Goal: Book appointment/travel/reservation

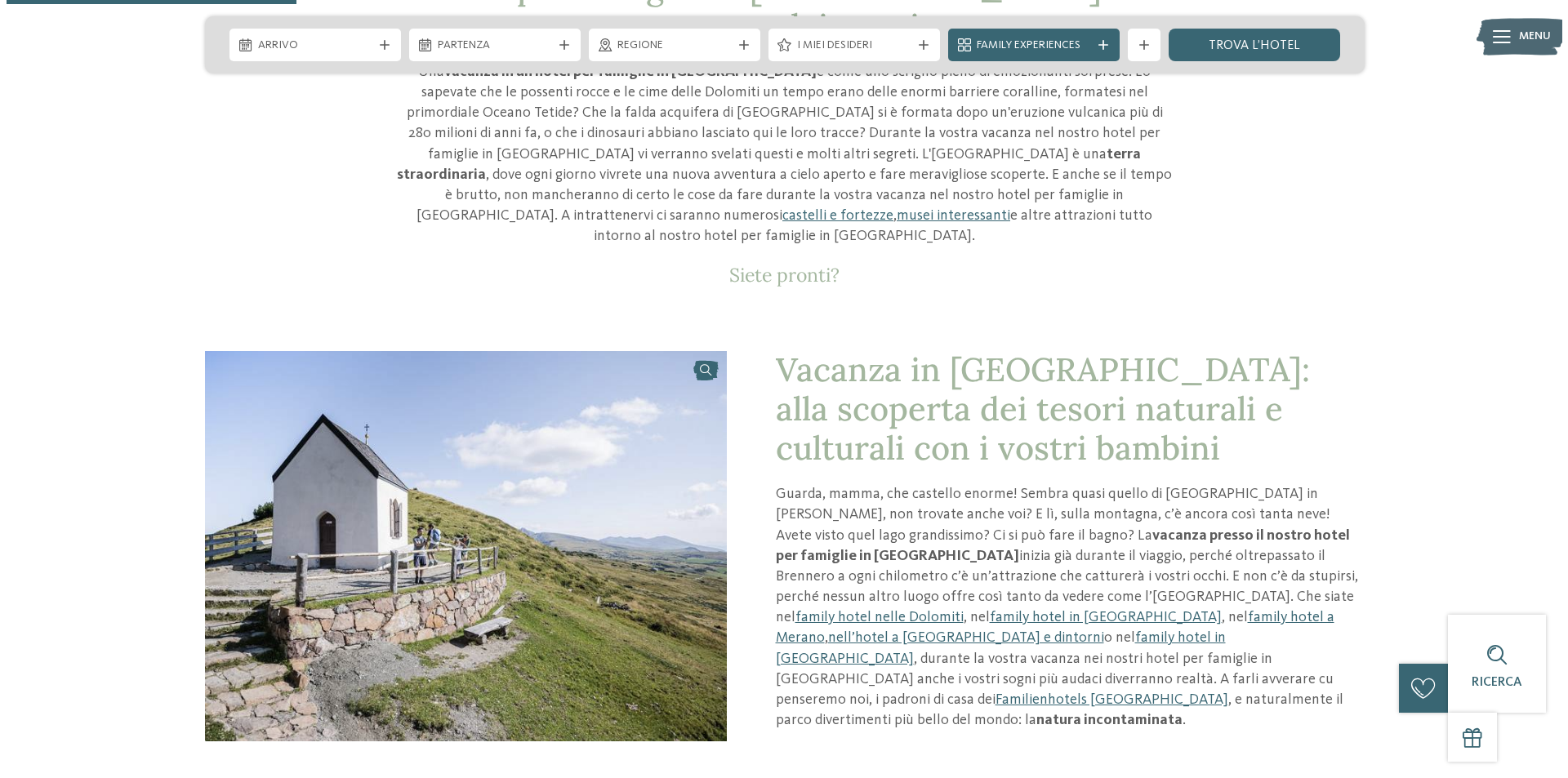
scroll to position [327, 0]
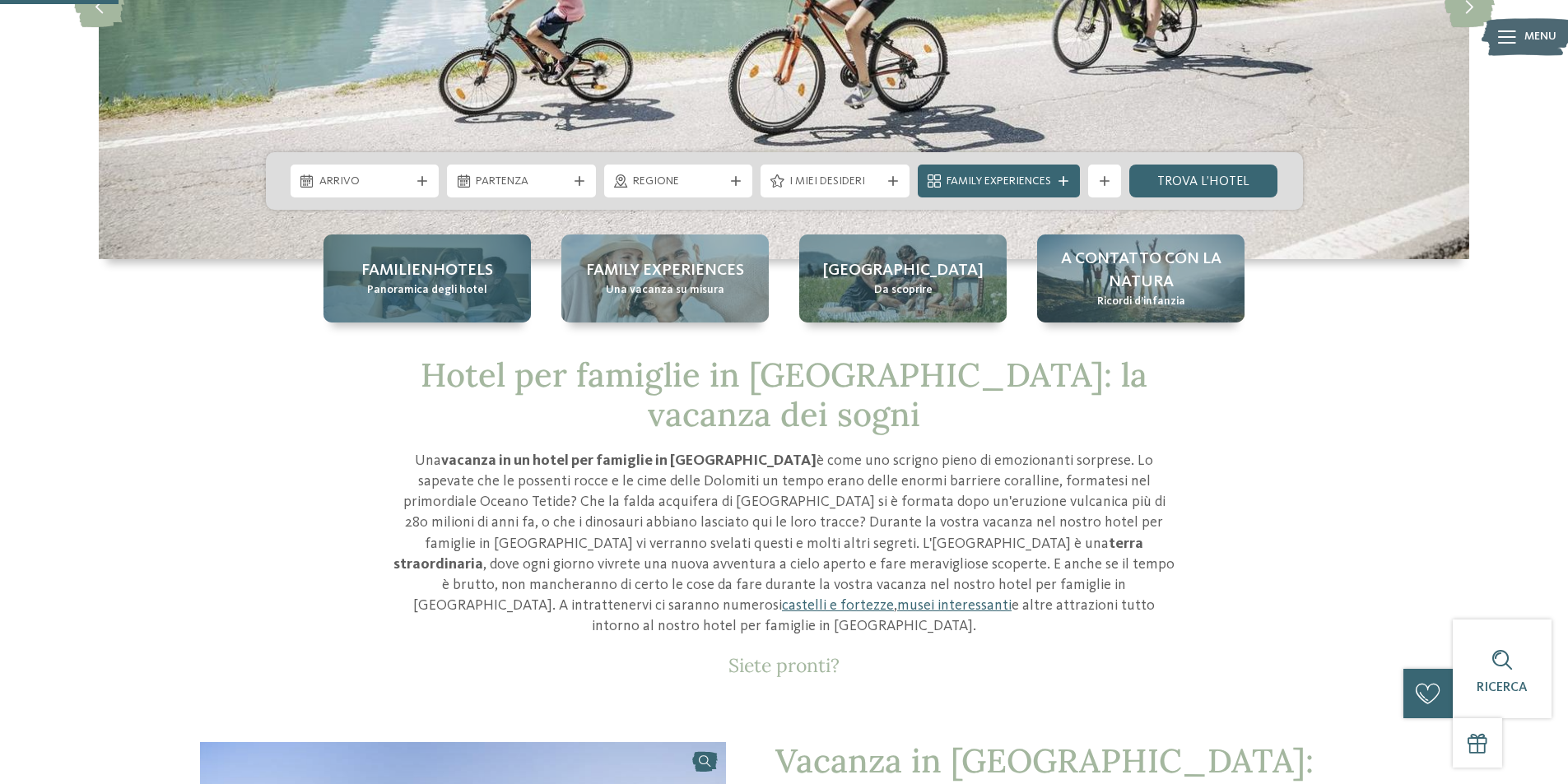
click at [409, 271] on span "Familienhotels" at bounding box center [426, 271] width 132 height 23
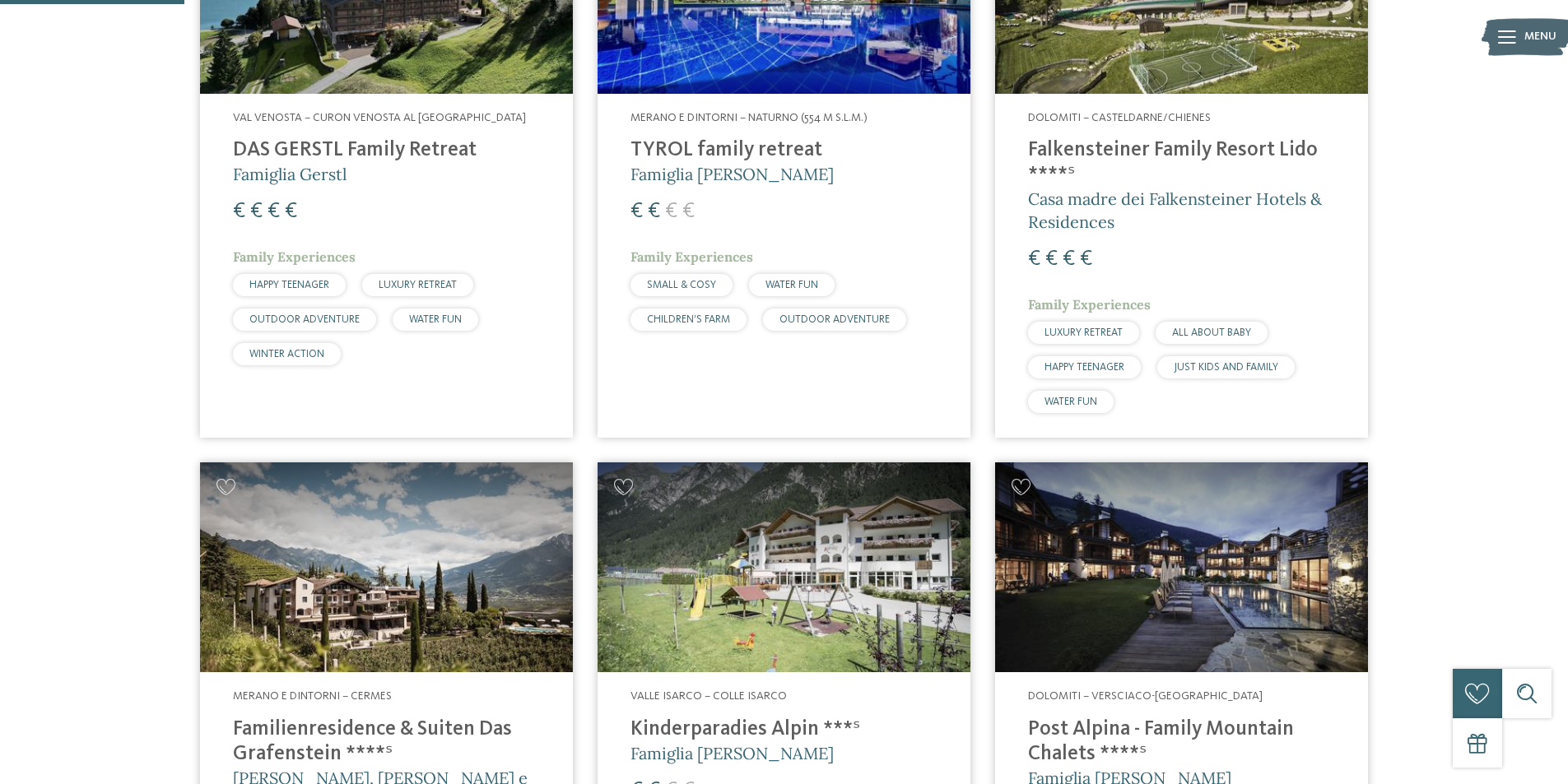
scroll to position [82, 0]
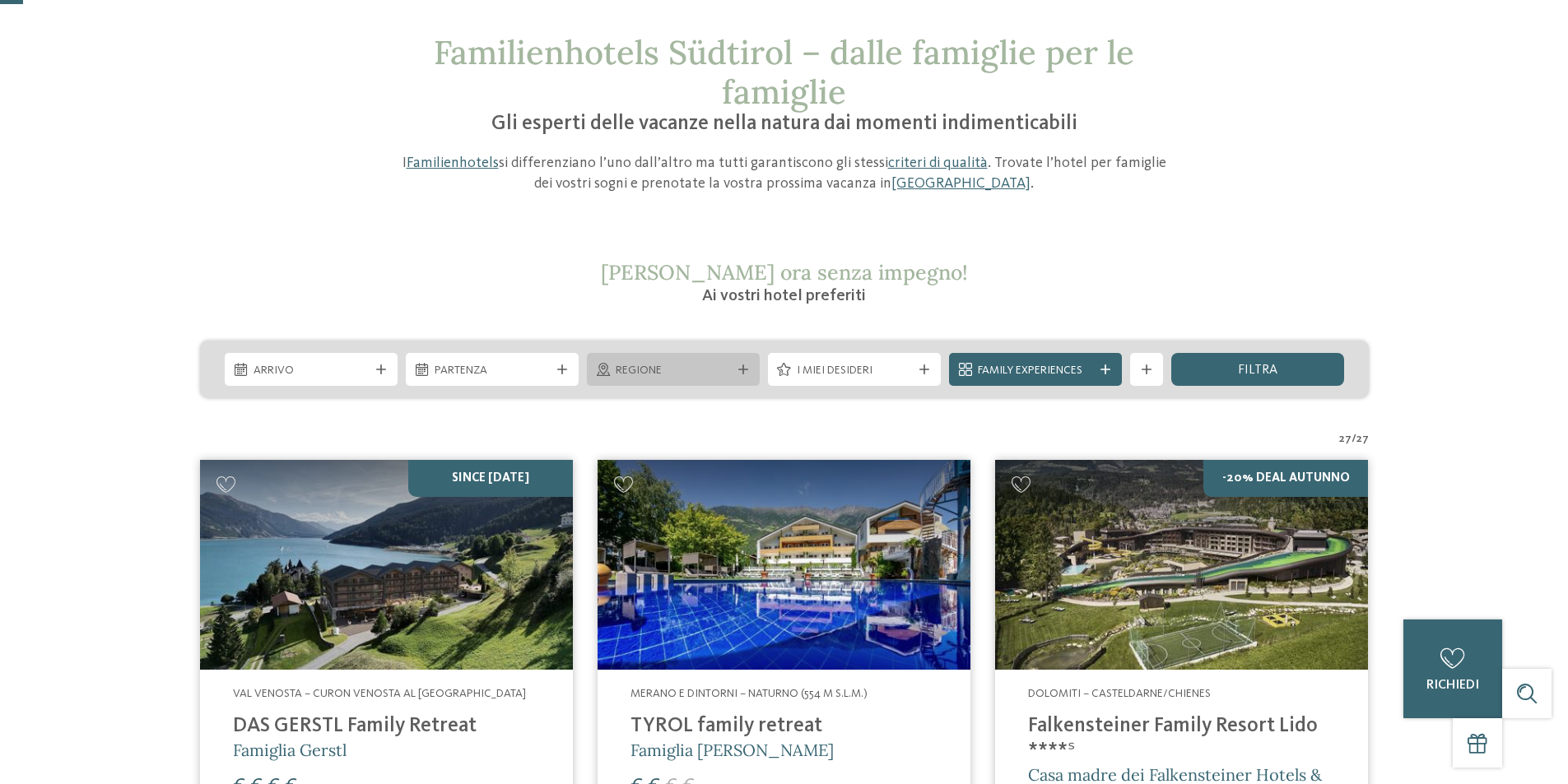
click at [655, 373] on span "Regione" at bounding box center [673, 371] width 115 height 17
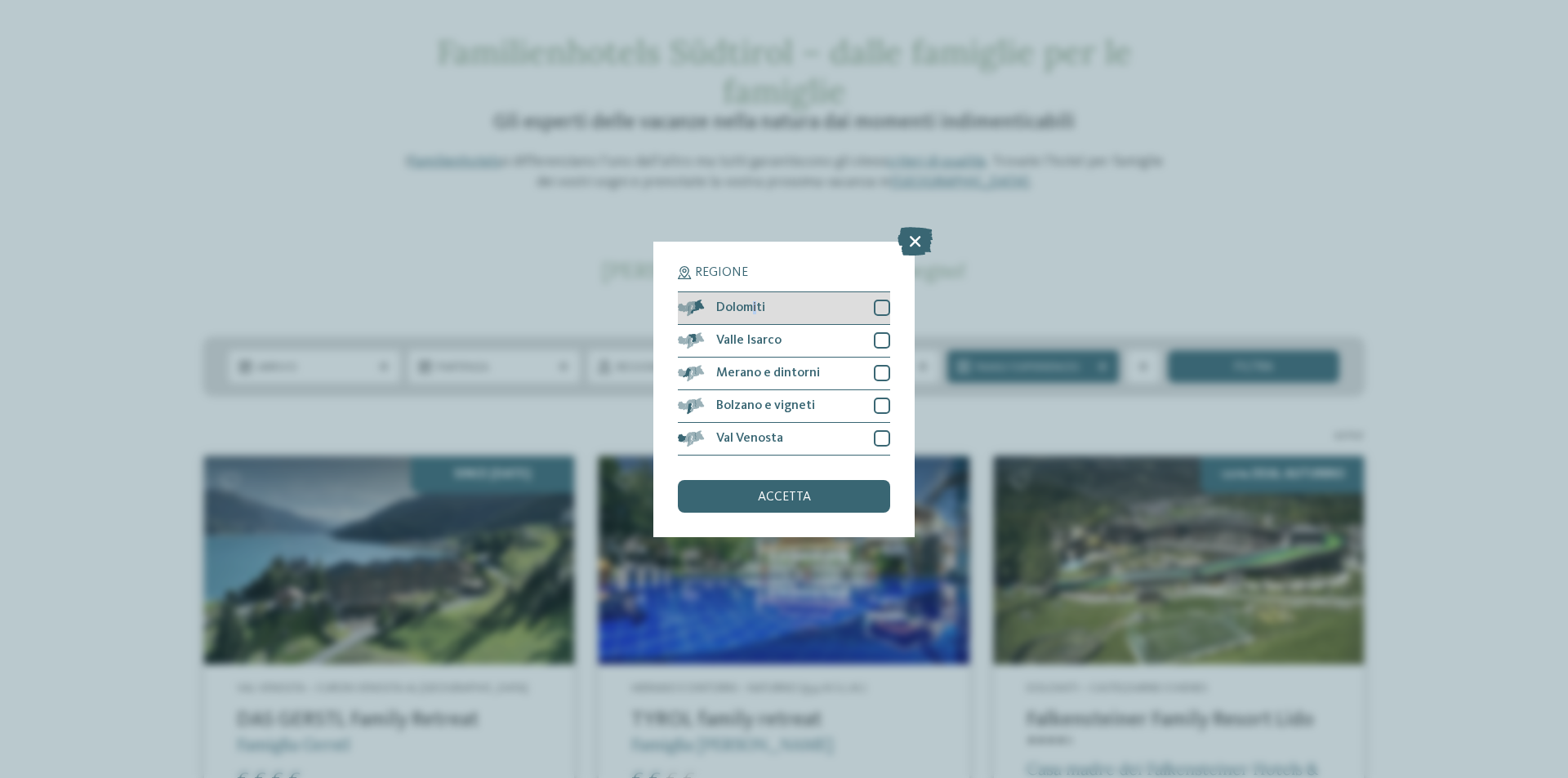
click at [756, 305] on span "Dolomiti" at bounding box center [740, 308] width 49 height 14
click at [800, 494] on span "accetta" at bounding box center [784, 497] width 53 height 14
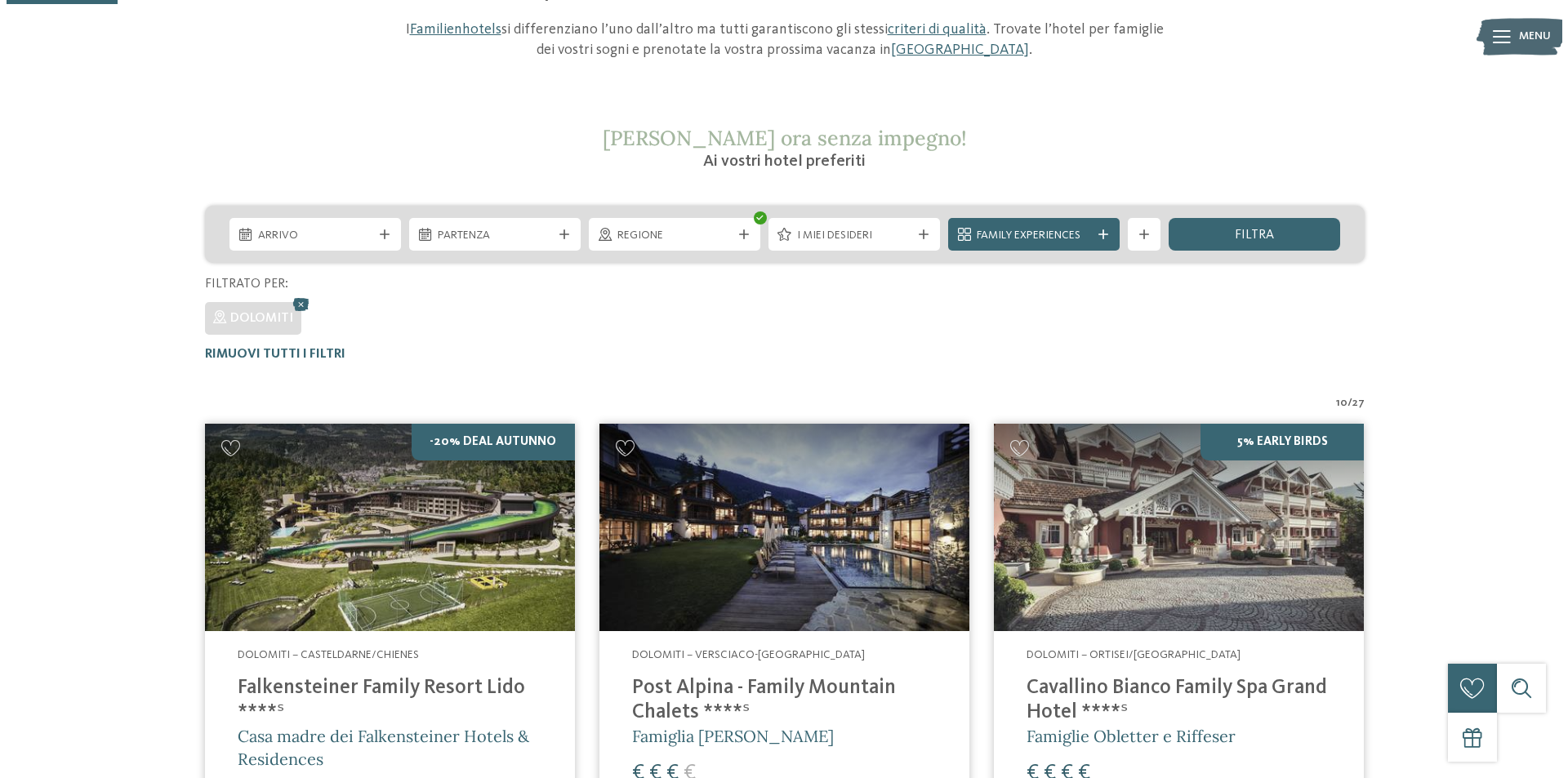
scroll to position [209, 0]
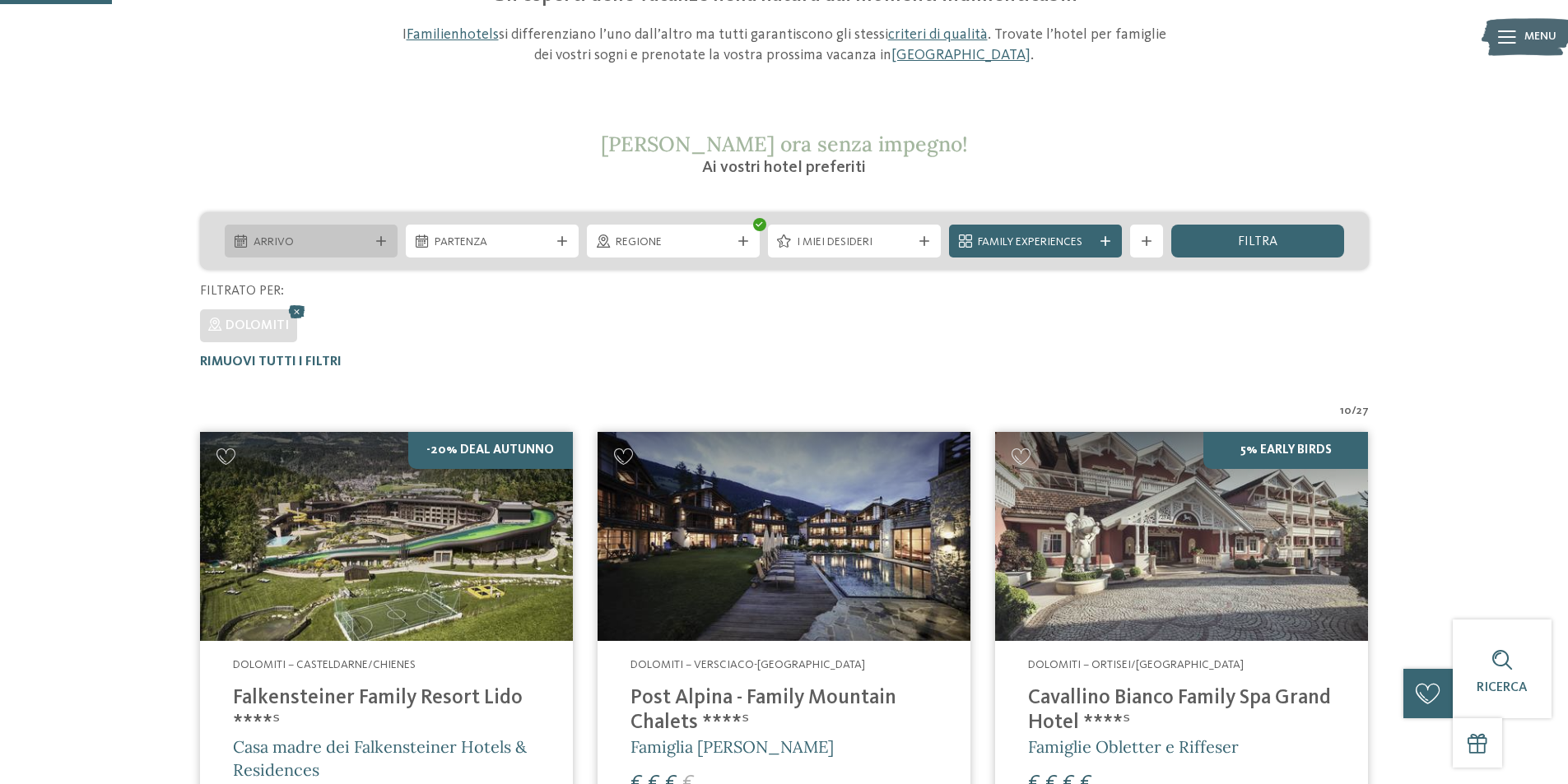
click at [379, 240] on icon at bounding box center [382, 241] width 10 height 10
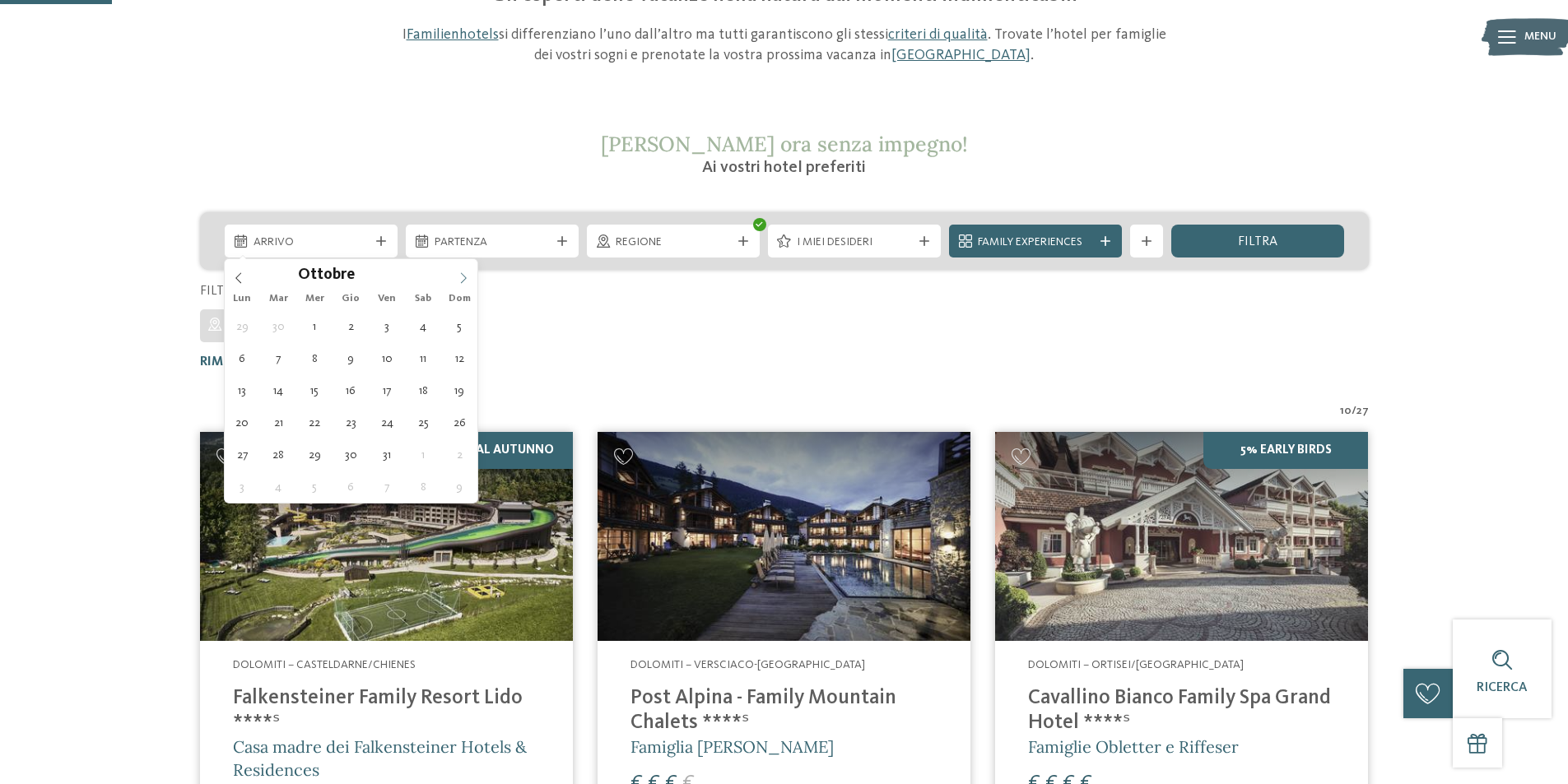
click at [466, 271] on span at bounding box center [463, 273] width 28 height 28
click at [466, 274] on icon at bounding box center [463, 278] width 12 height 12
type div "[DATE]"
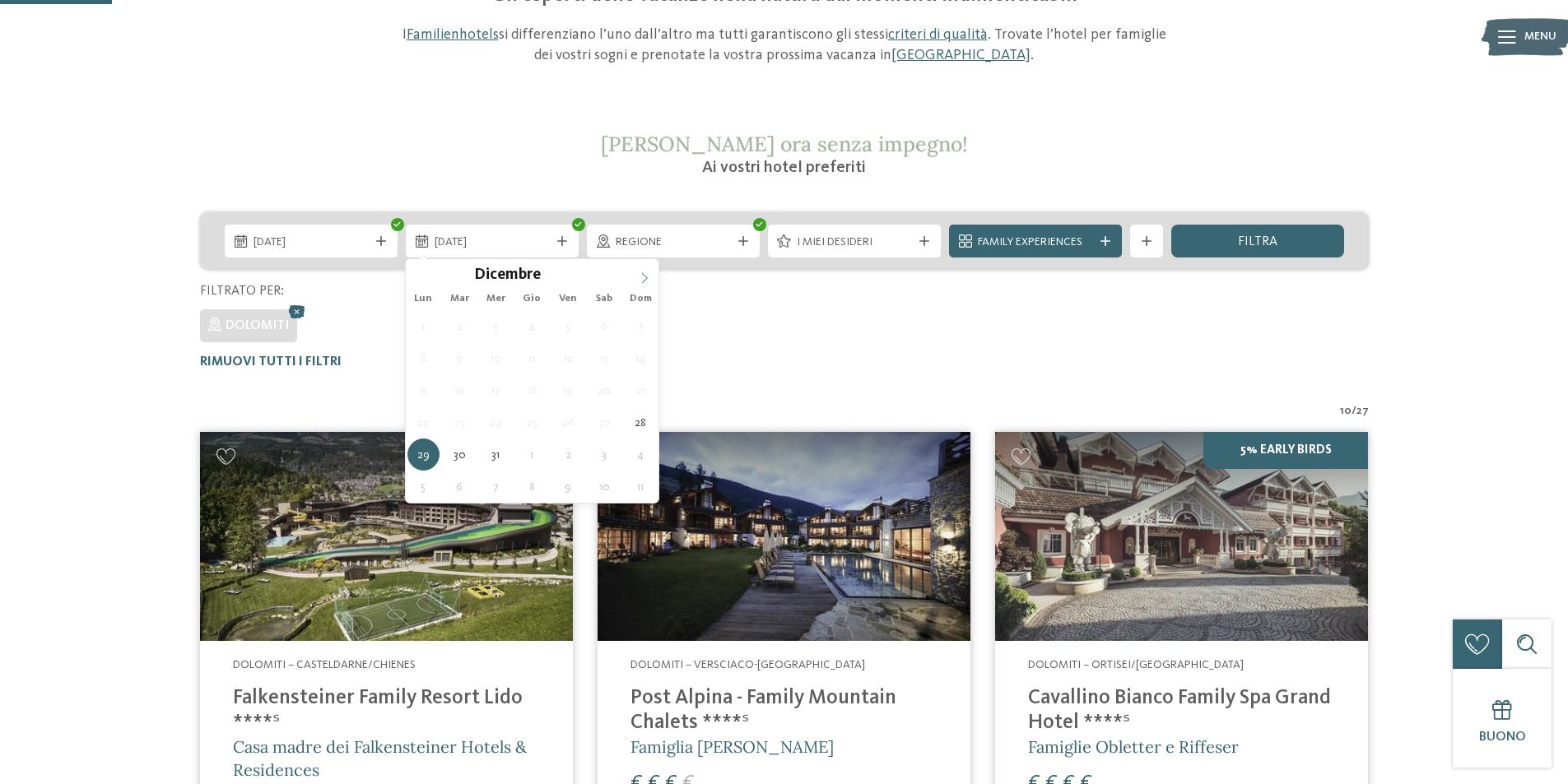
type input "****"
click at [646, 276] on icon at bounding box center [645, 278] width 12 height 12
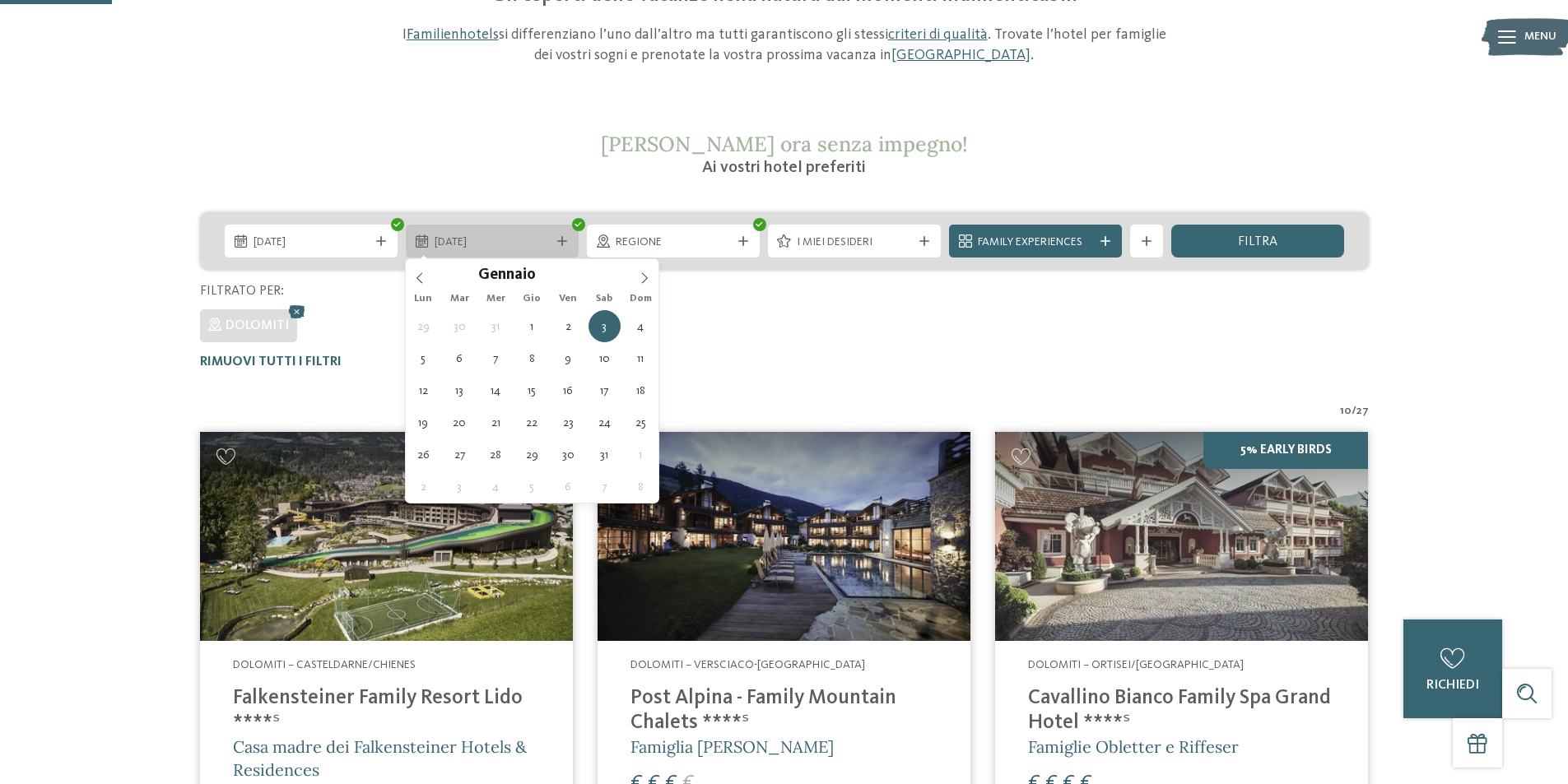
click at [556, 247] on div "[DATE]" at bounding box center [492, 241] width 173 height 33
type div "[DATE]"
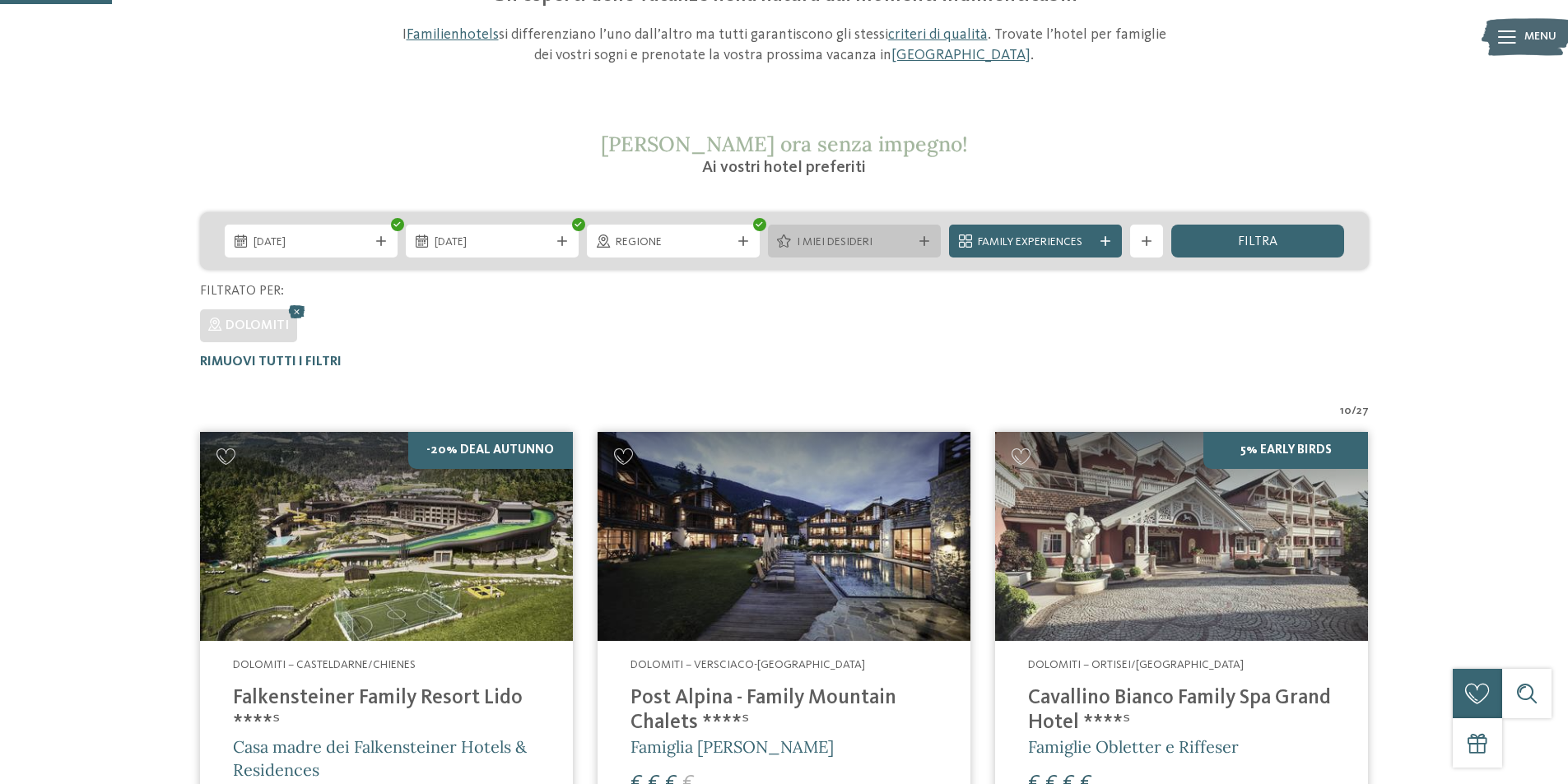
click at [806, 245] on span "I miei desideri" at bounding box center [855, 242] width 115 height 17
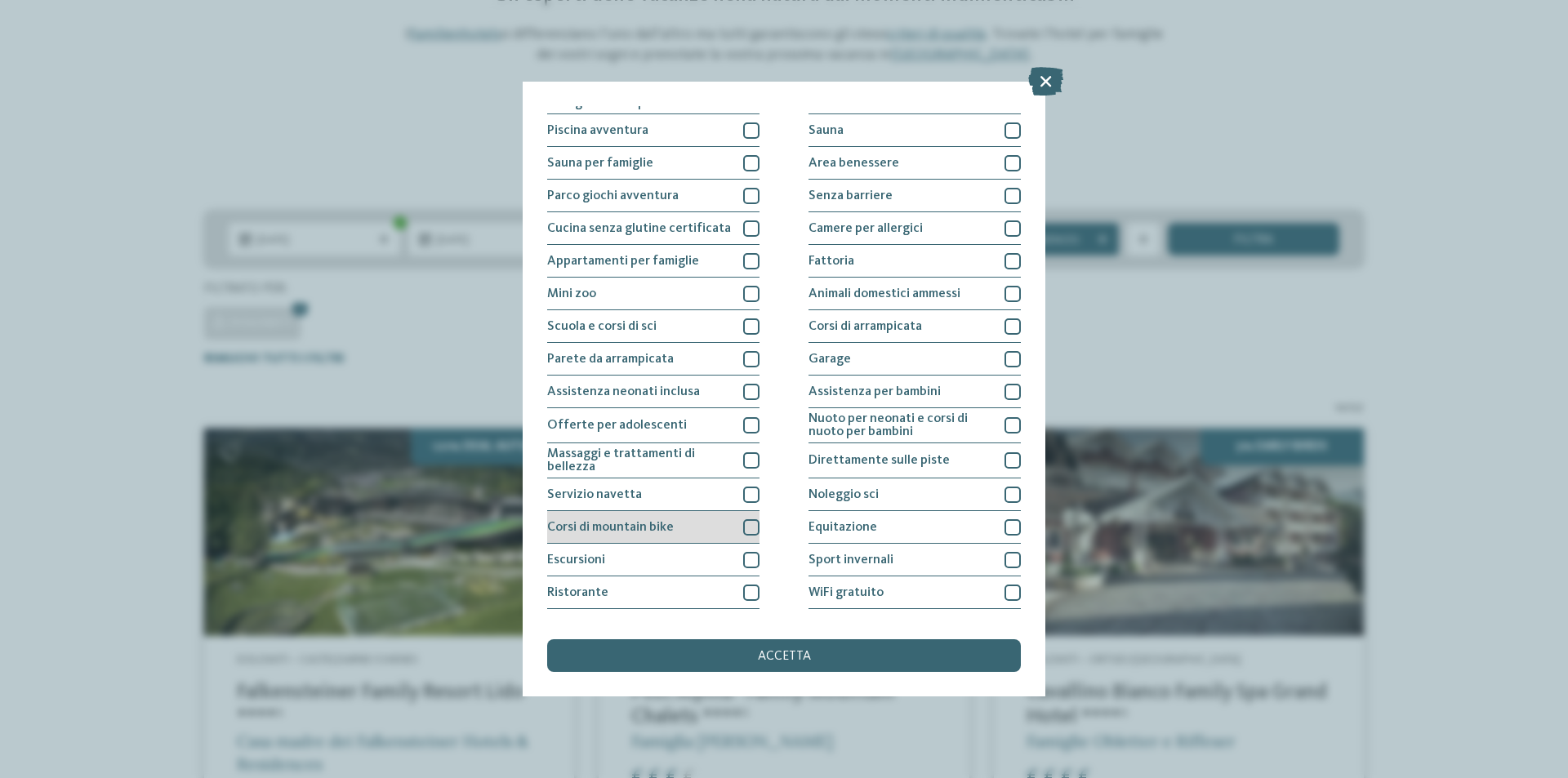
scroll to position [80, 0]
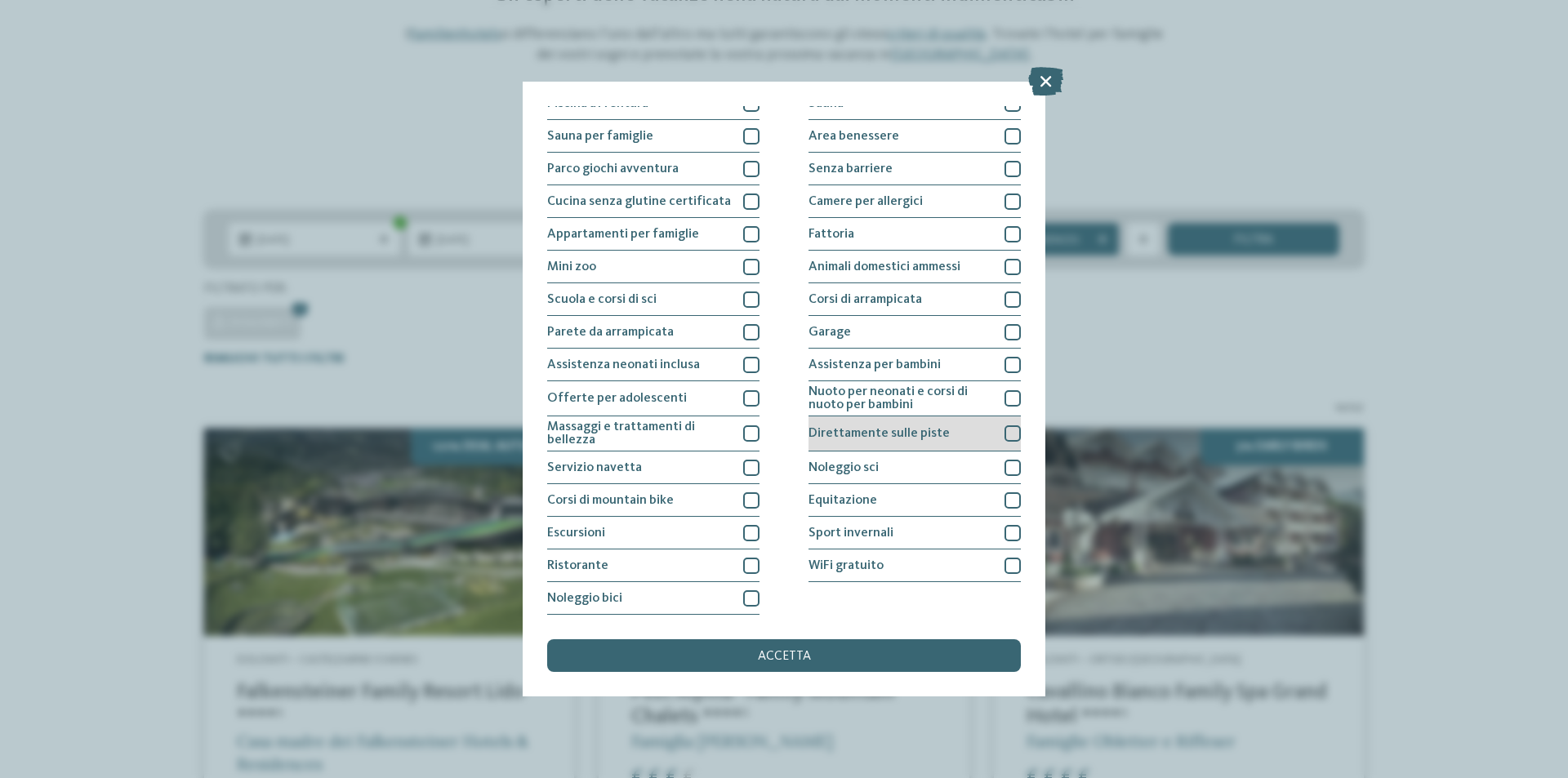
click at [870, 430] on span "Direttamente sulle piste" at bounding box center [879, 434] width 141 height 14
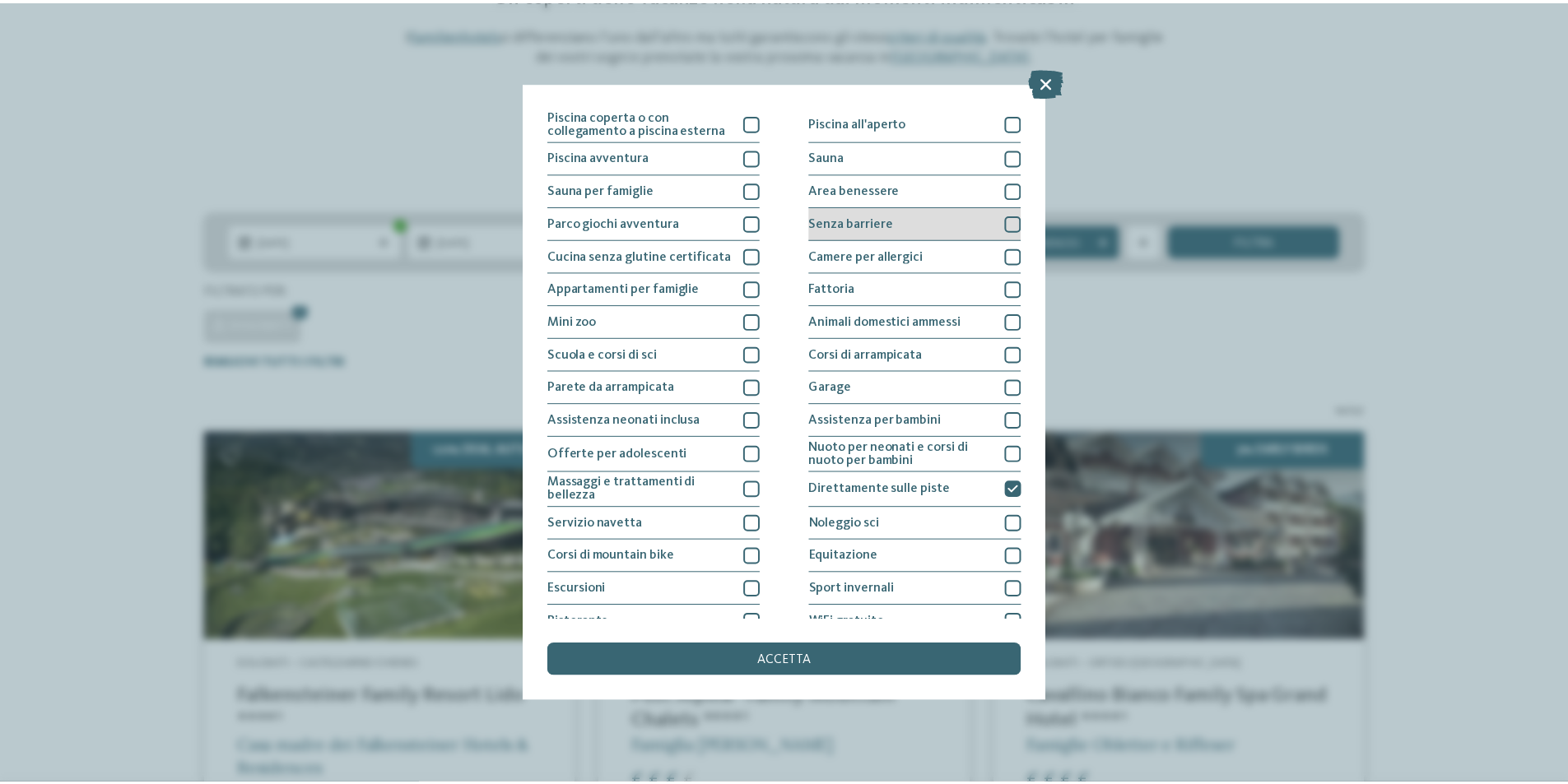
scroll to position [0, 0]
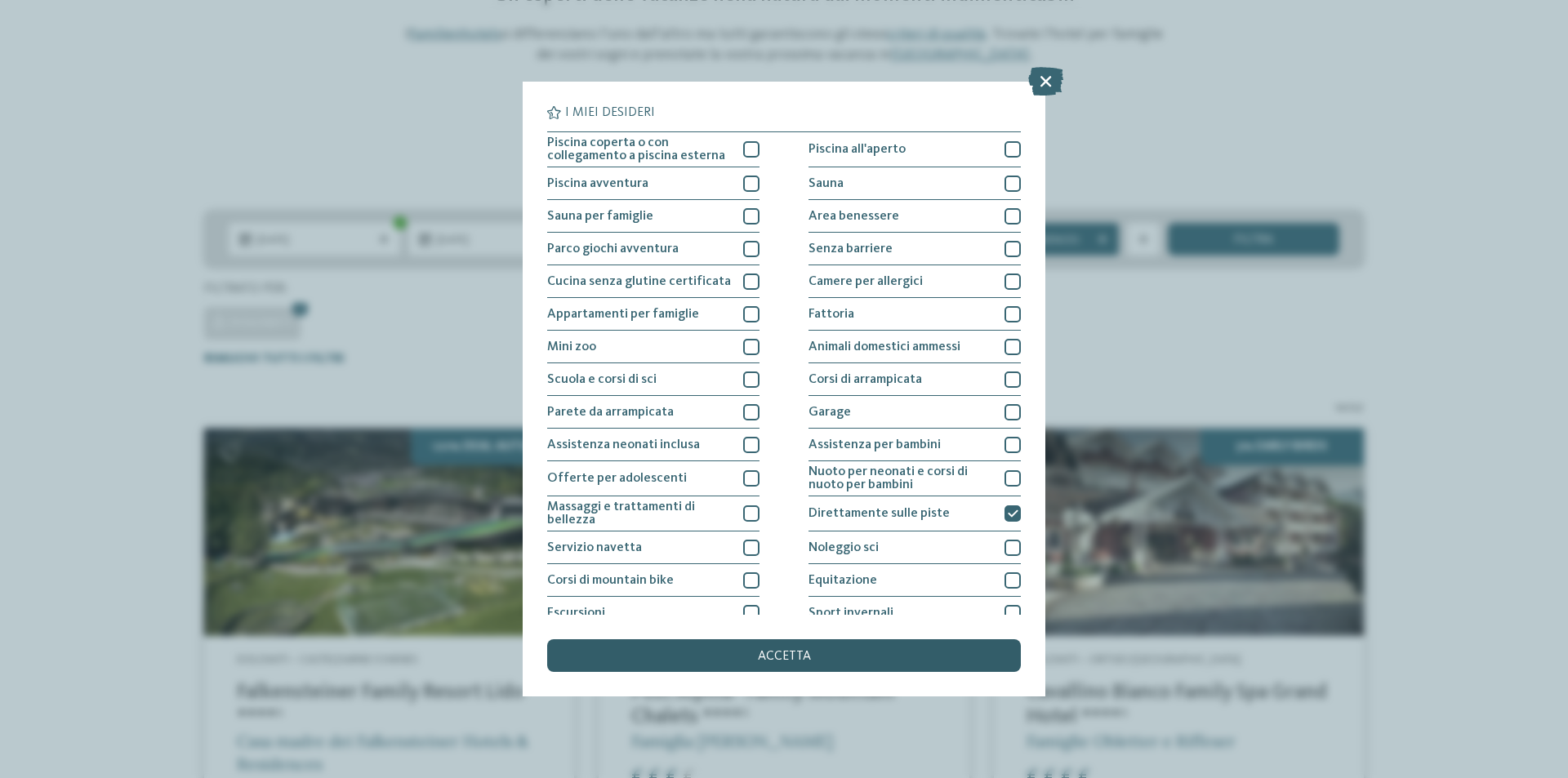
click at [787, 653] on span "accetta" at bounding box center [784, 657] width 53 height 14
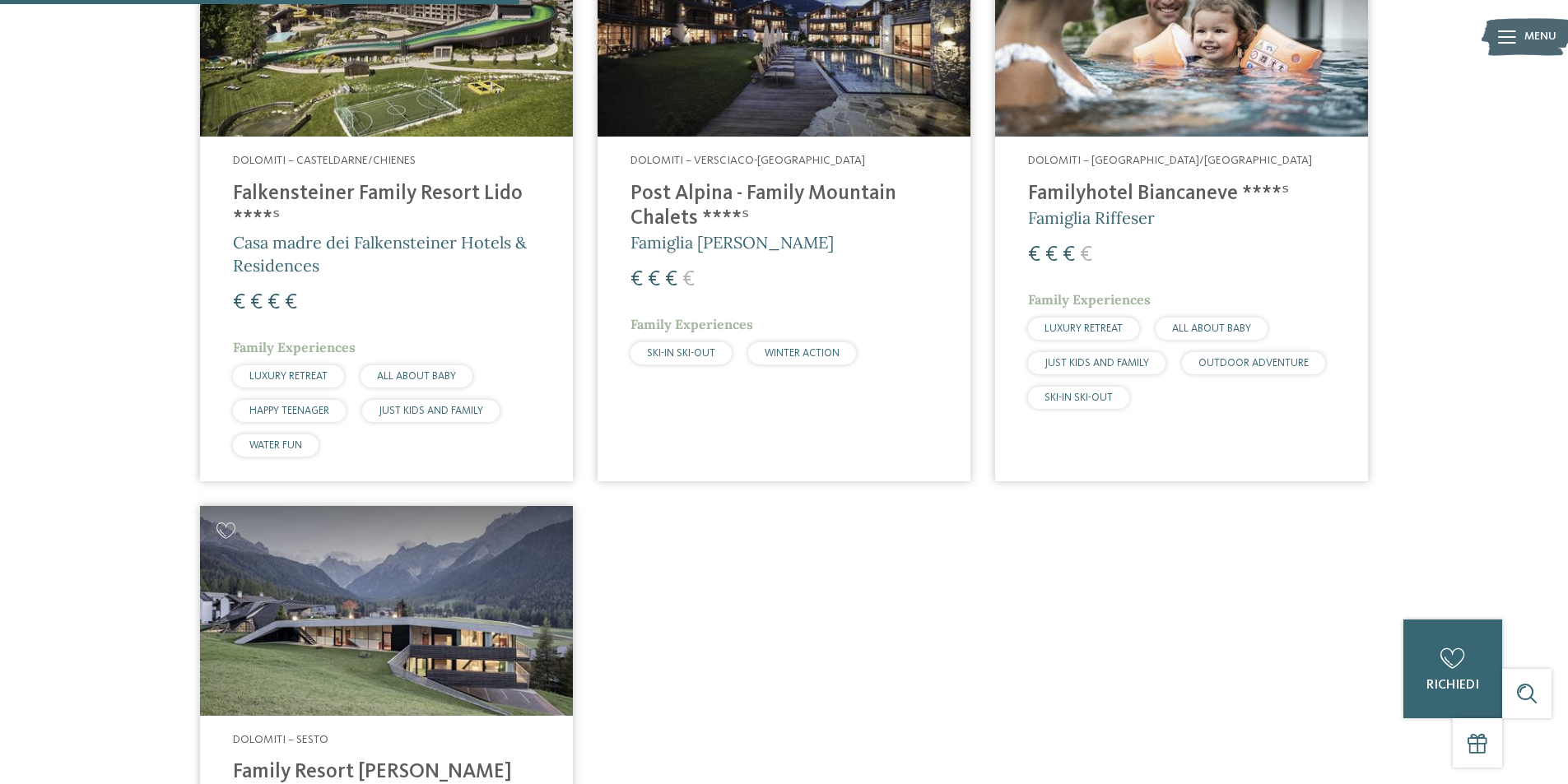
scroll to position [622, 0]
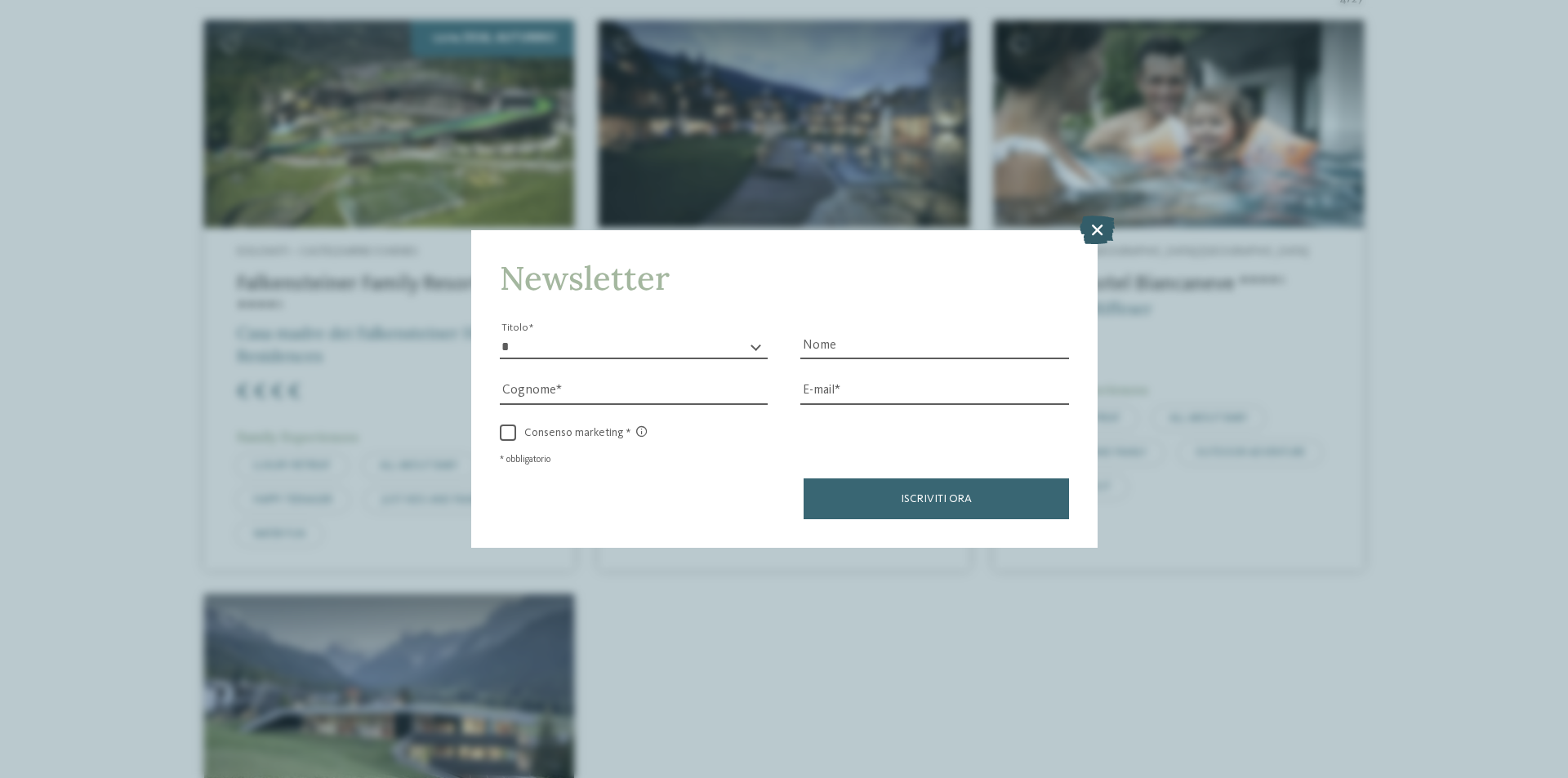
click at [1099, 238] on icon at bounding box center [1098, 230] width 35 height 29
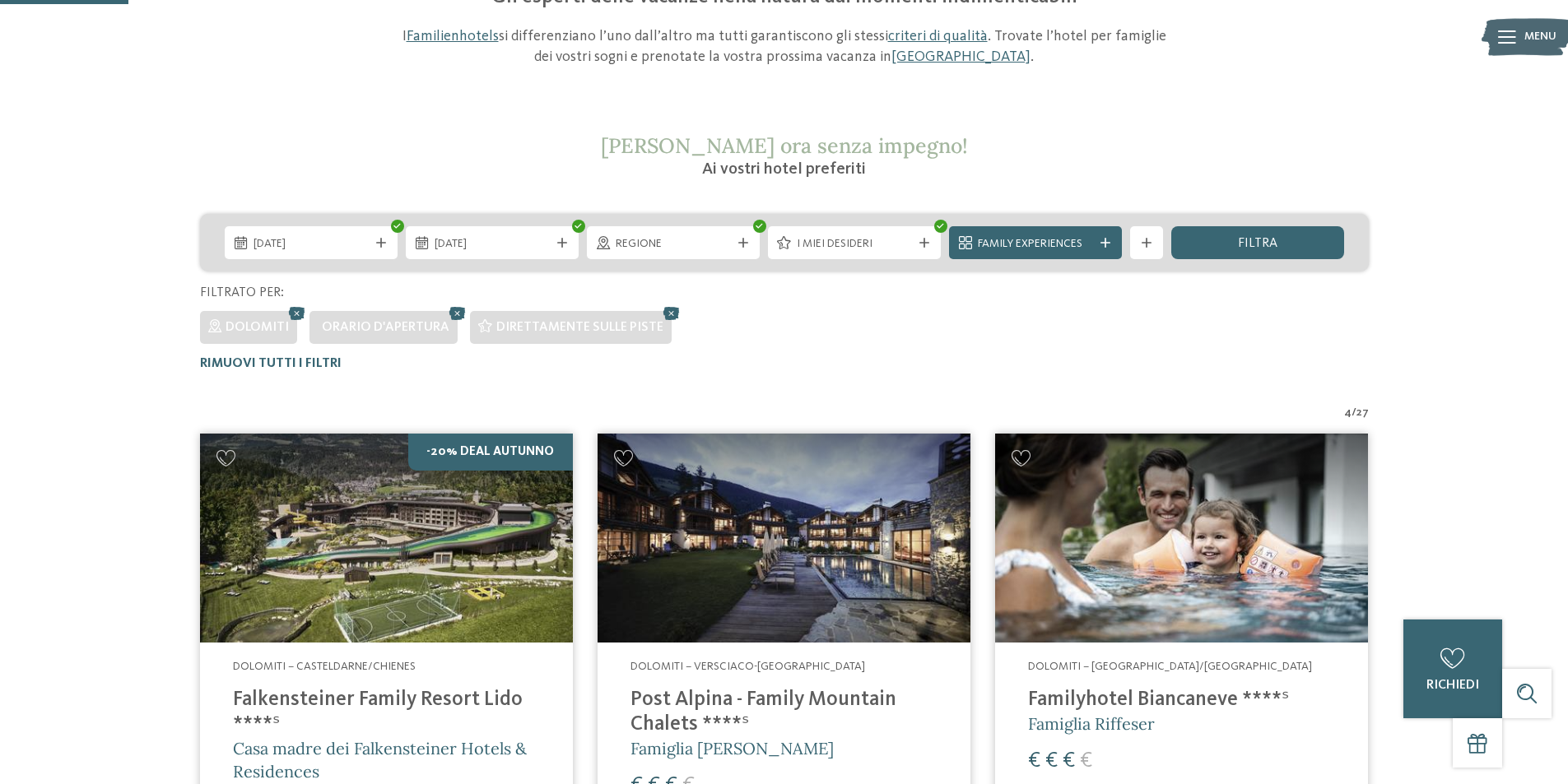
scroll to position [129, 0]
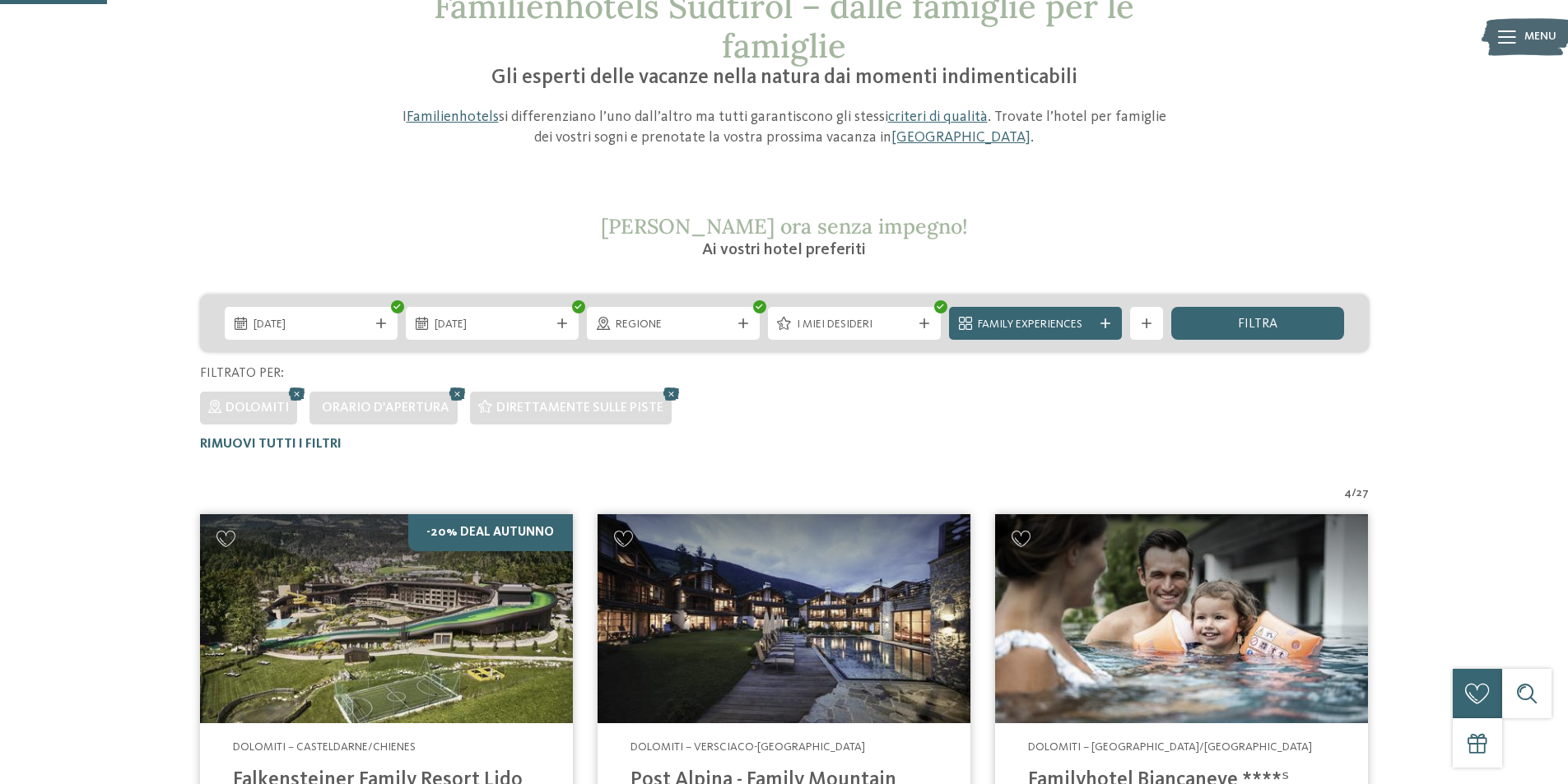
click at [1230, 321] on div "filtra" at bounding box center [1258, 324] width 173 height 33
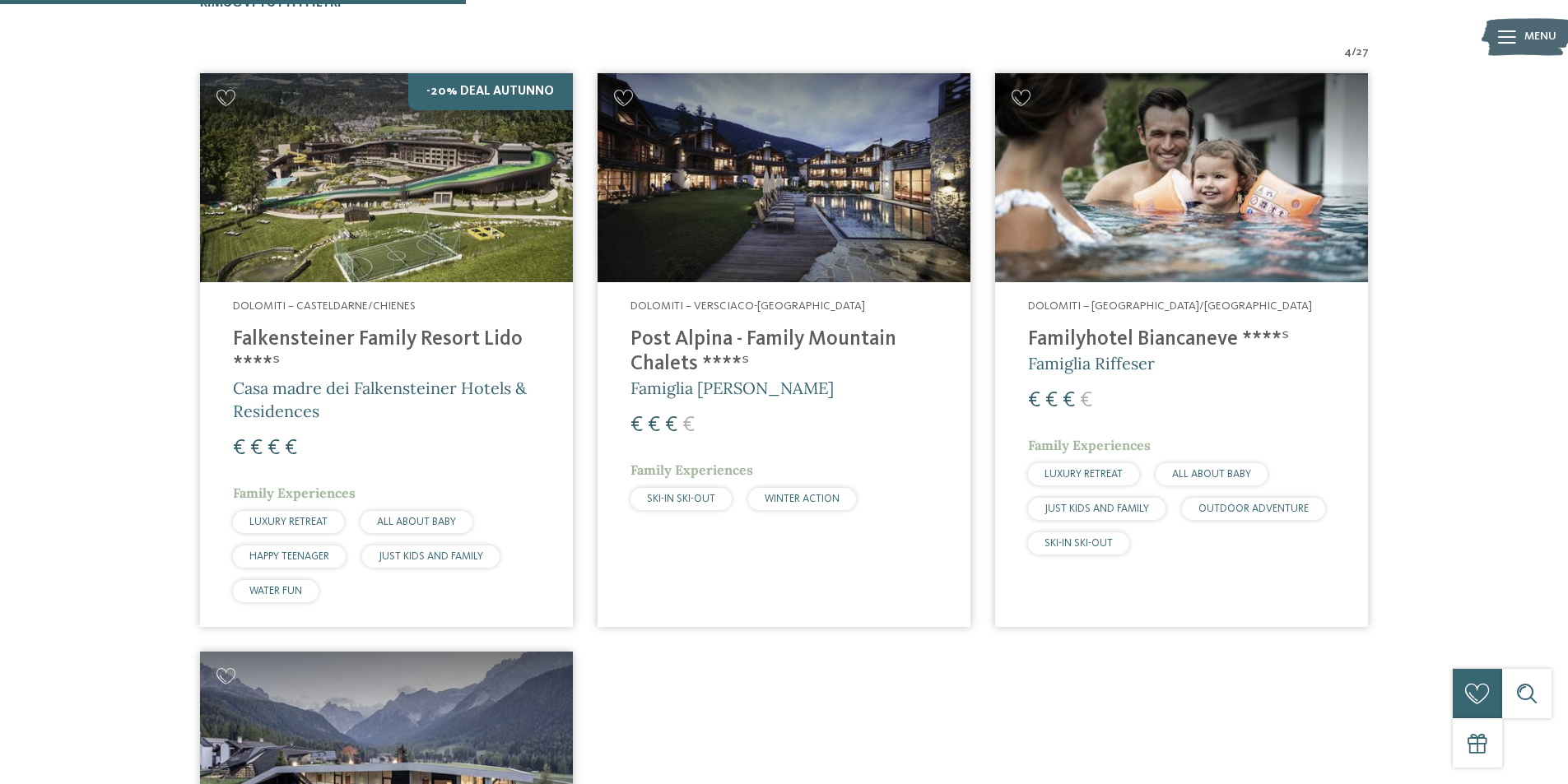
scroll to position [540, 0]
